Goal: Browse casually: Explore the website without a specific task or goal

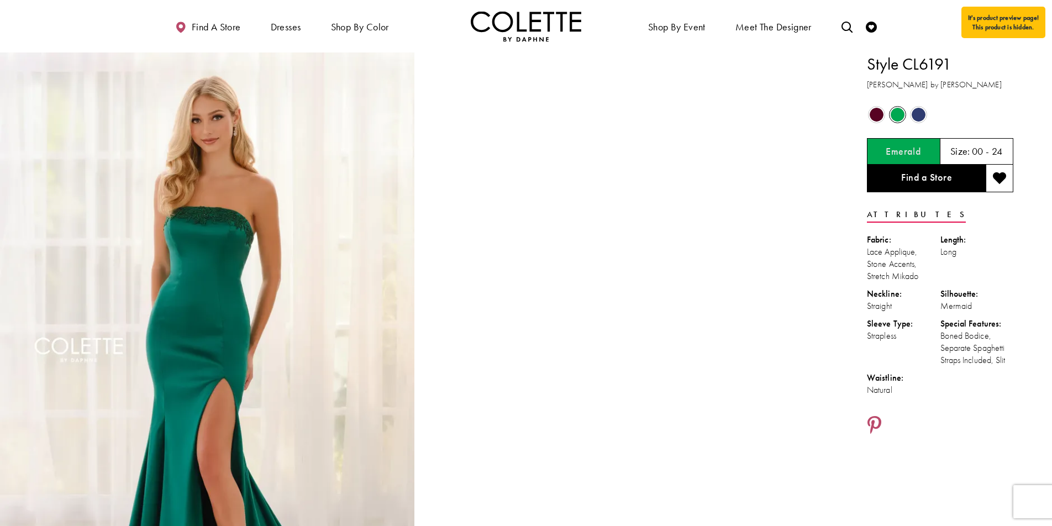
click at [881, 119] on span "Product color controls state depends on size chosen" at bounding box center [877, 115] width 14 height 14
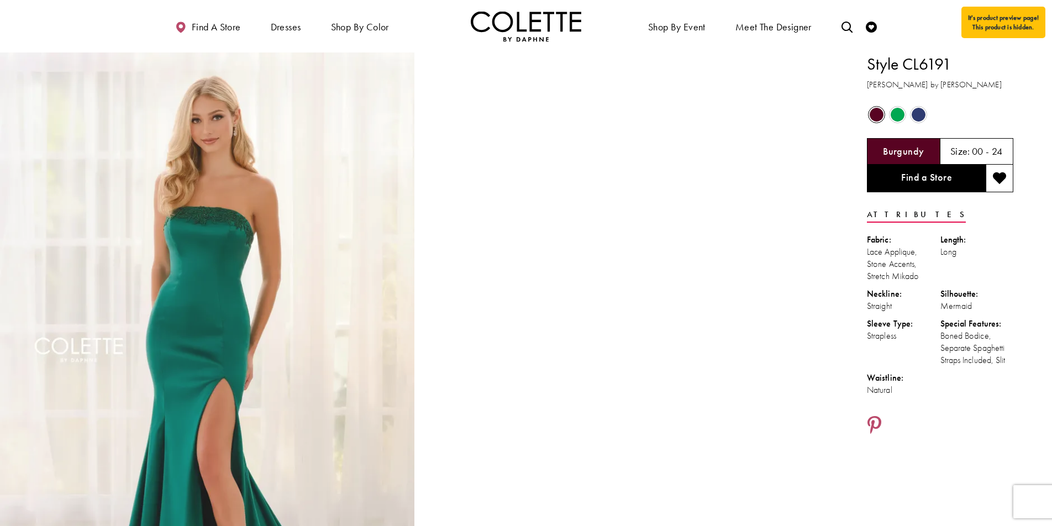
click at [881, 119] on span "Product color controls state depends on size chosen" at bounding box center [877, 115] width 14 height 14
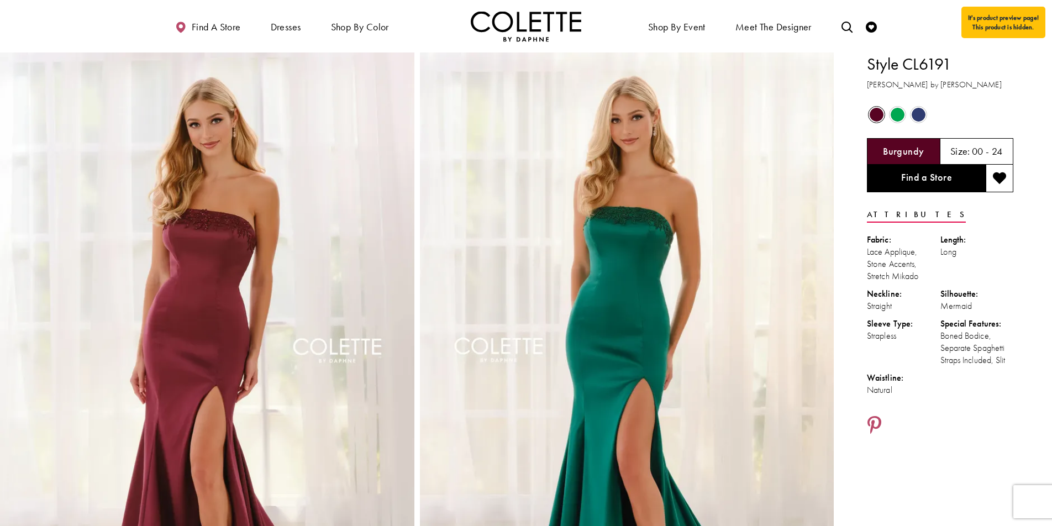
click at [897, 117] on span "Product color controls state depends on size chosen" at bounding box center [898, 115] width 14 height 14
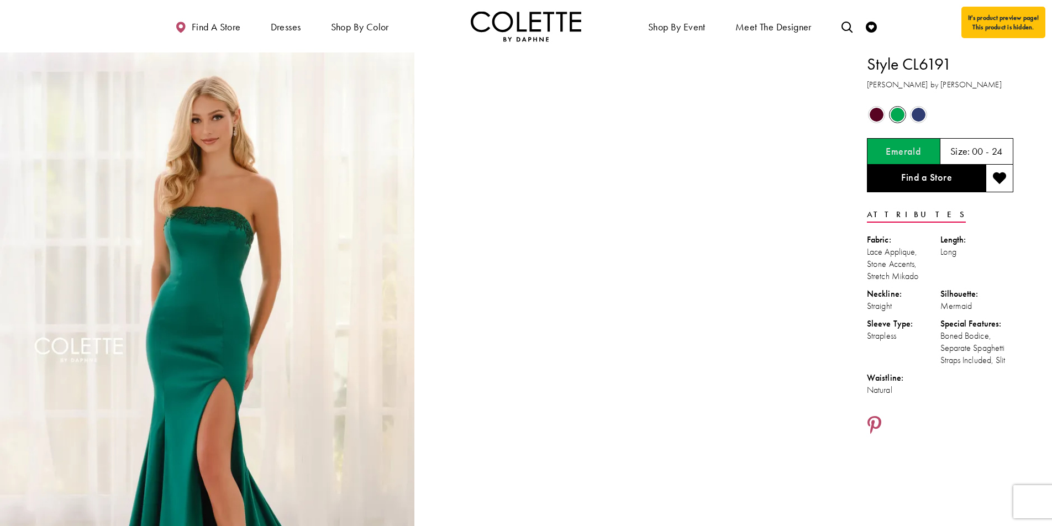
click at [921, 115] on span "Product color controls state depends on size chosen" at bounding box center [919, 115] width 14 height 14
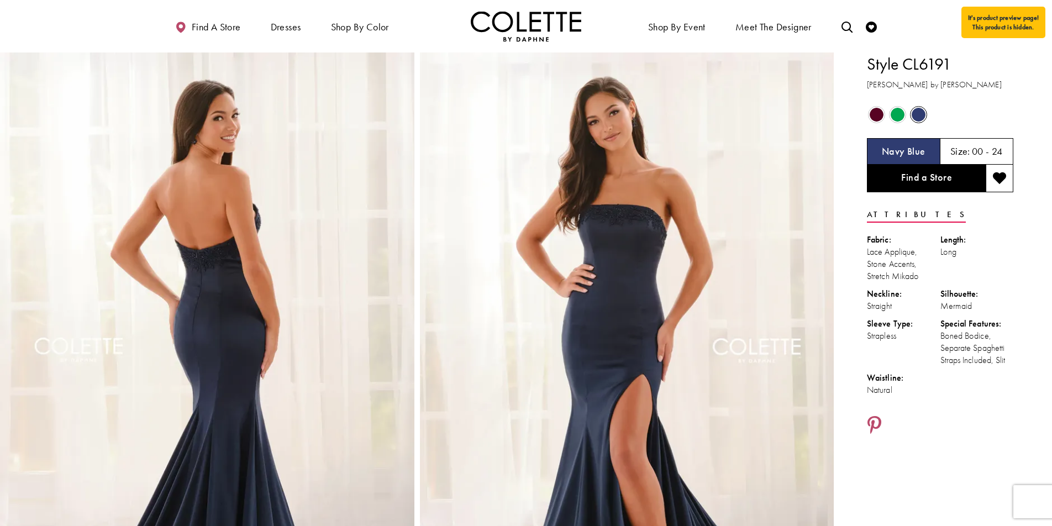
click at [896, 117] on span "Product color controls state depends on size chosen" at bounding box center [898, 115] width 14 height 14
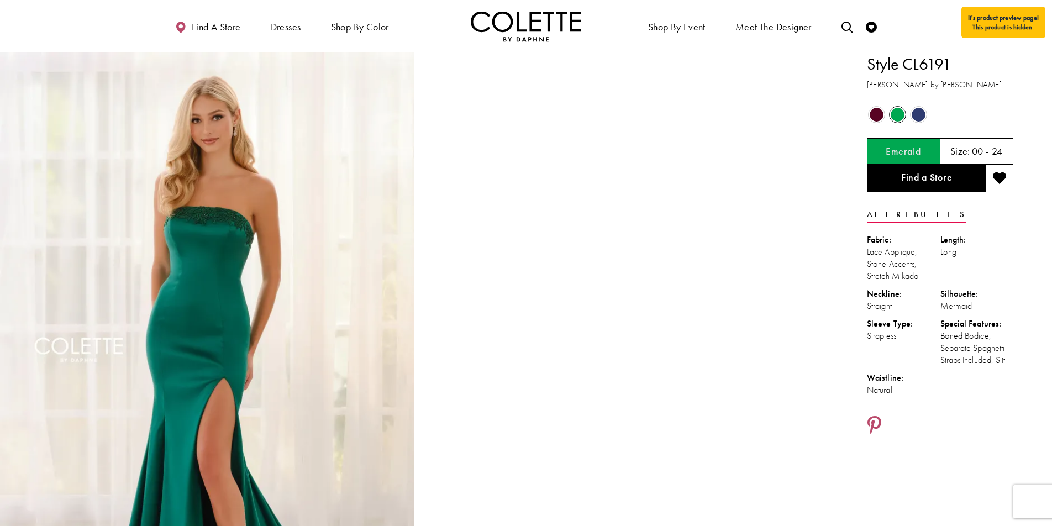
click at [884, 117] on div "Out of Stock" at bounding box center [876, 114] width 19 height 19
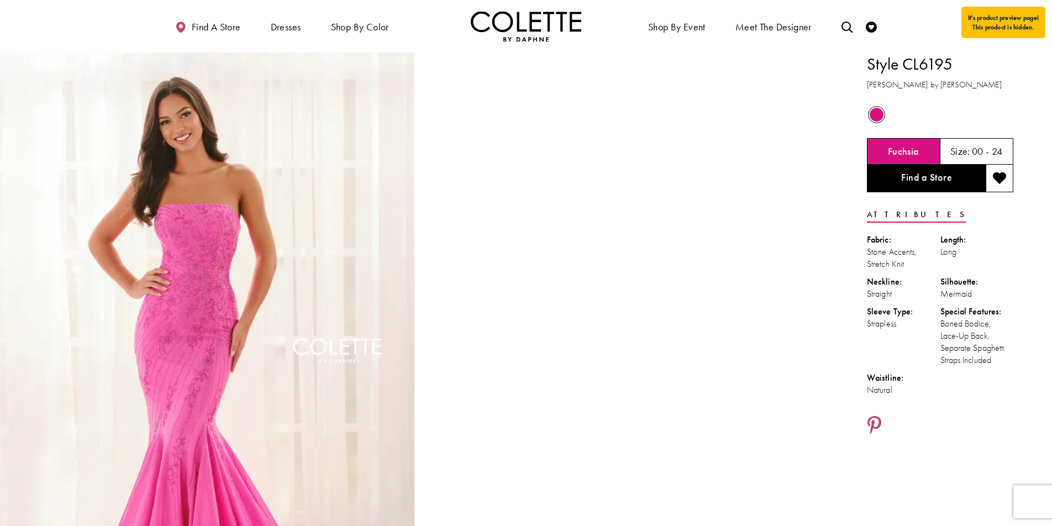
drag, startPoint x: 19, startPoint y: 26, endPoint x: 18, endPoint y: 15, distance: 10.5
click at [19, 24] on div "Primary block" at bounding box center [526, 26] width 1052 height 52
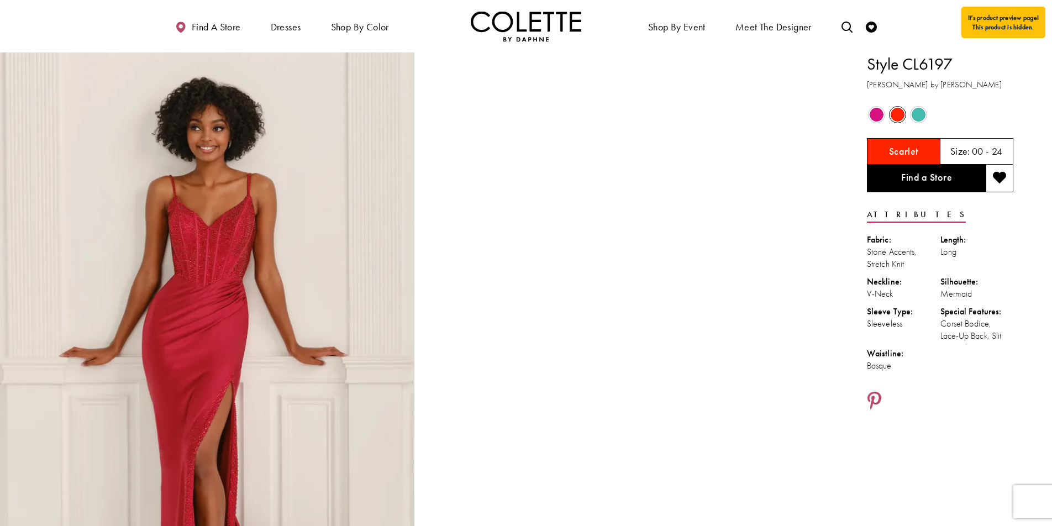
scroll to position [1, 0]
click at [921, 113] on span "Product color controls state depends on size chosen" at bounding box center [919, 114] width 14 height 14
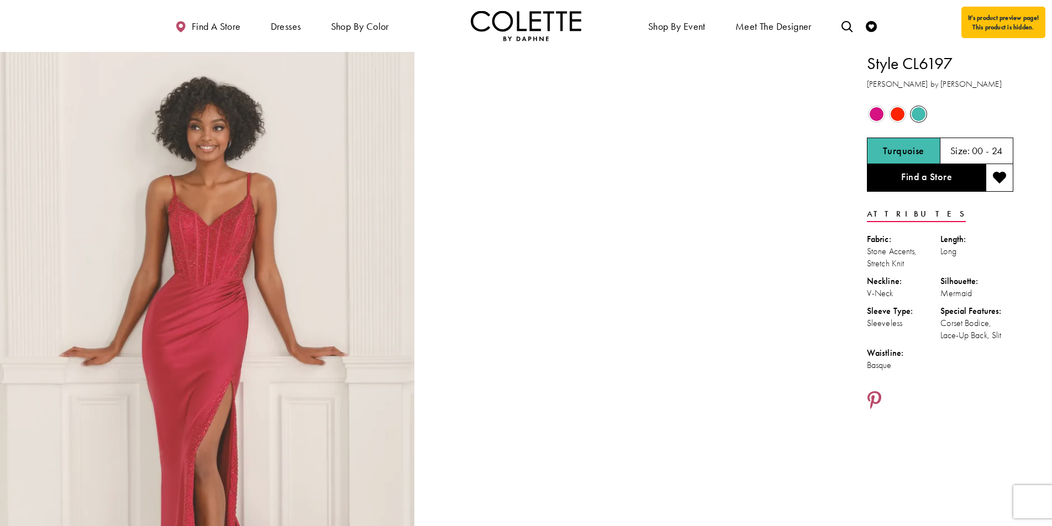
click at [921, 113] on span "Product color controls state depends on size chosen" at bounding box center [919, 114] width 14 height 14
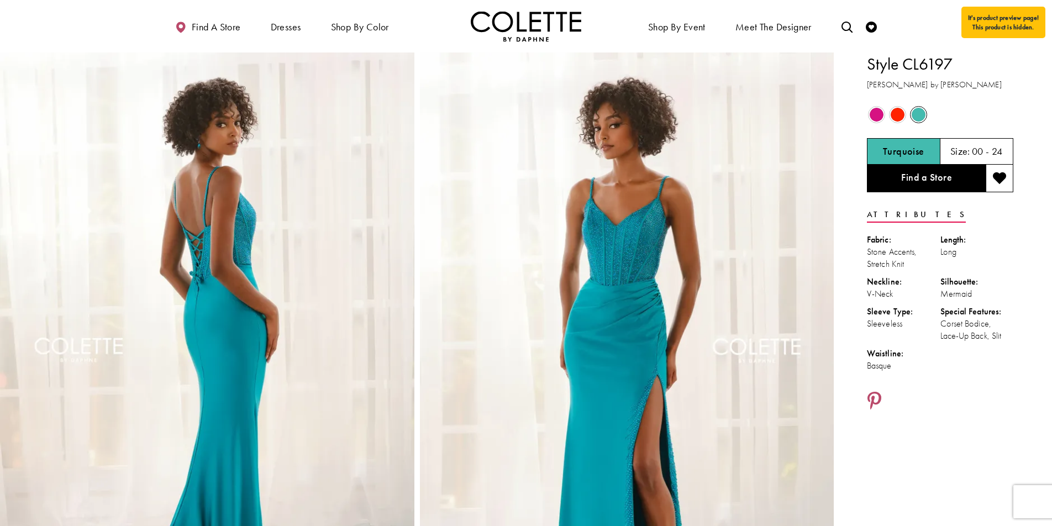
click at [874, 115] on span "Product color controls state depends on size chosen" at bounding box center [877, 115] width 14 height 14
